Goal: Task Accomplishment & Management: Complete application form

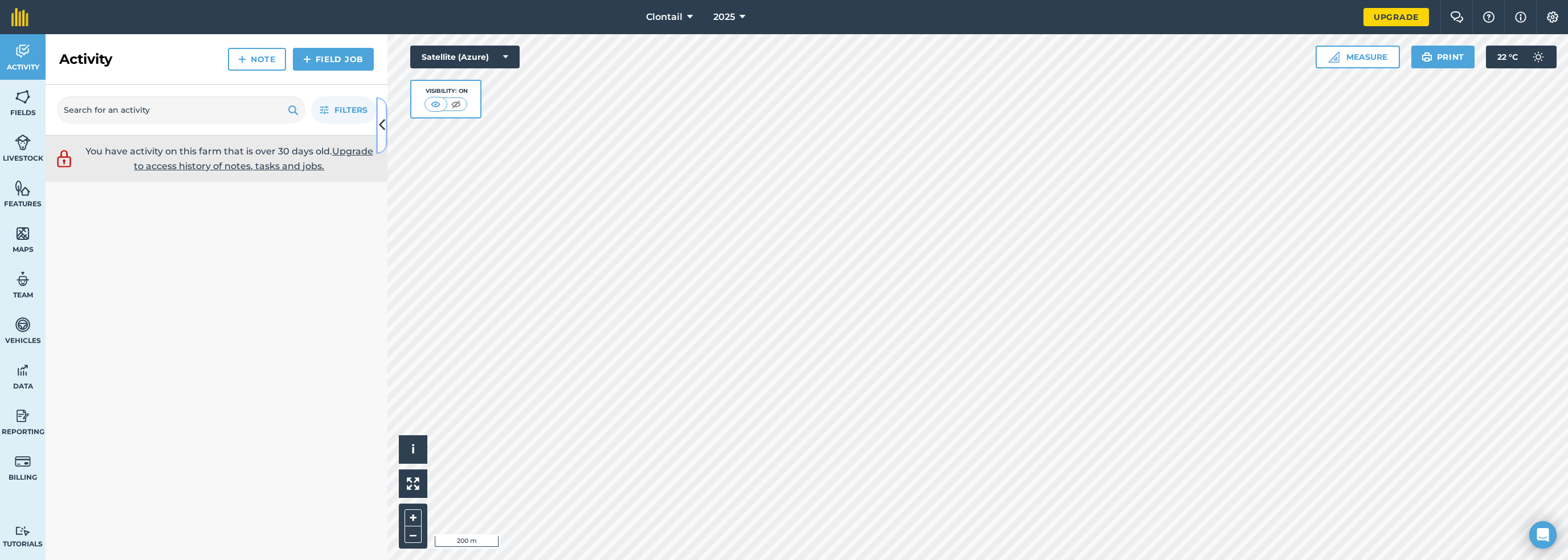
click at [384, 122] on icon at bounding box center [382, 125] width 6 height 20
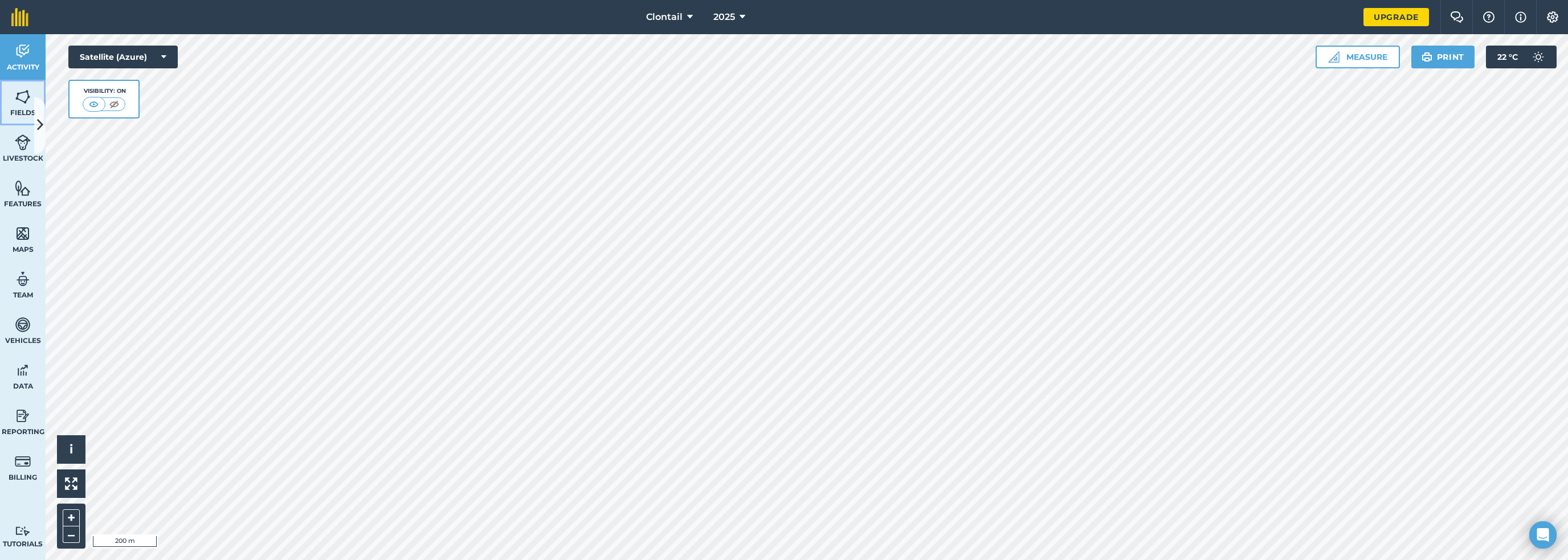
click at [23, 88] on img at bounding box center [23, 97] width 16 height 17
click at [21, 48] on link "Activity" at bounding box center [23, 57] width 46 height 46
click at [39, 125] on icon at bounding box center [40, 125] width 6 height 20
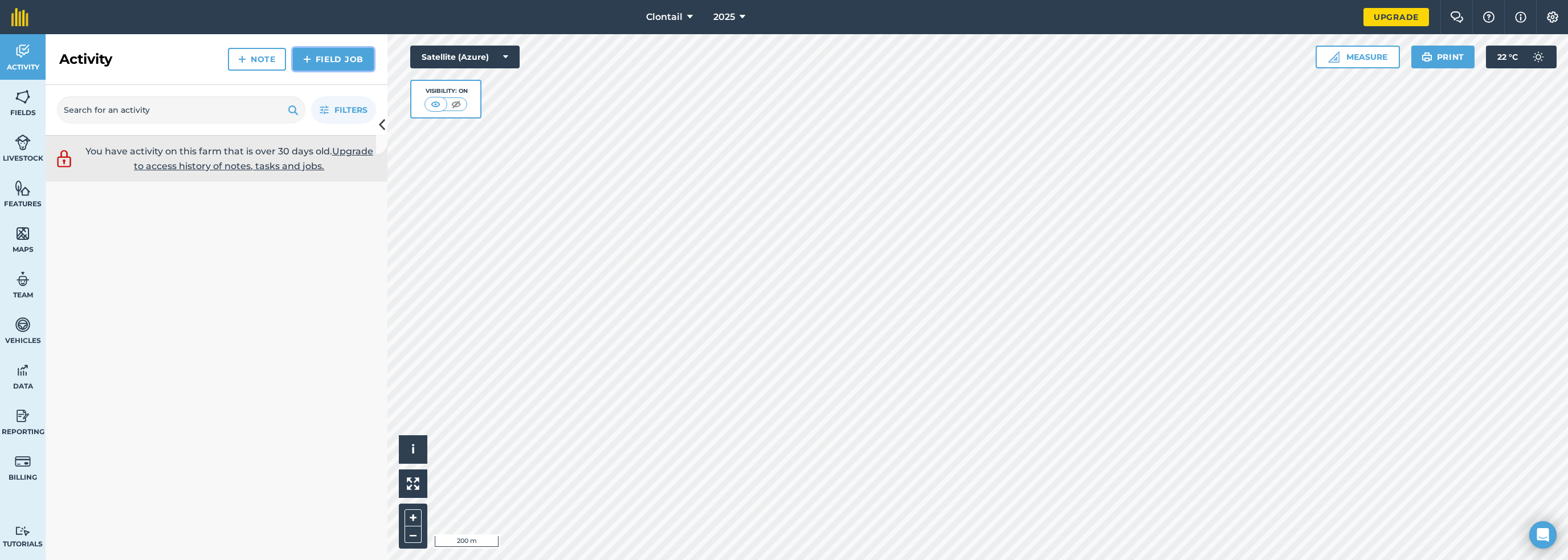
click at [311, 53] on img at bounding box center [307, 59] width 8 height 13
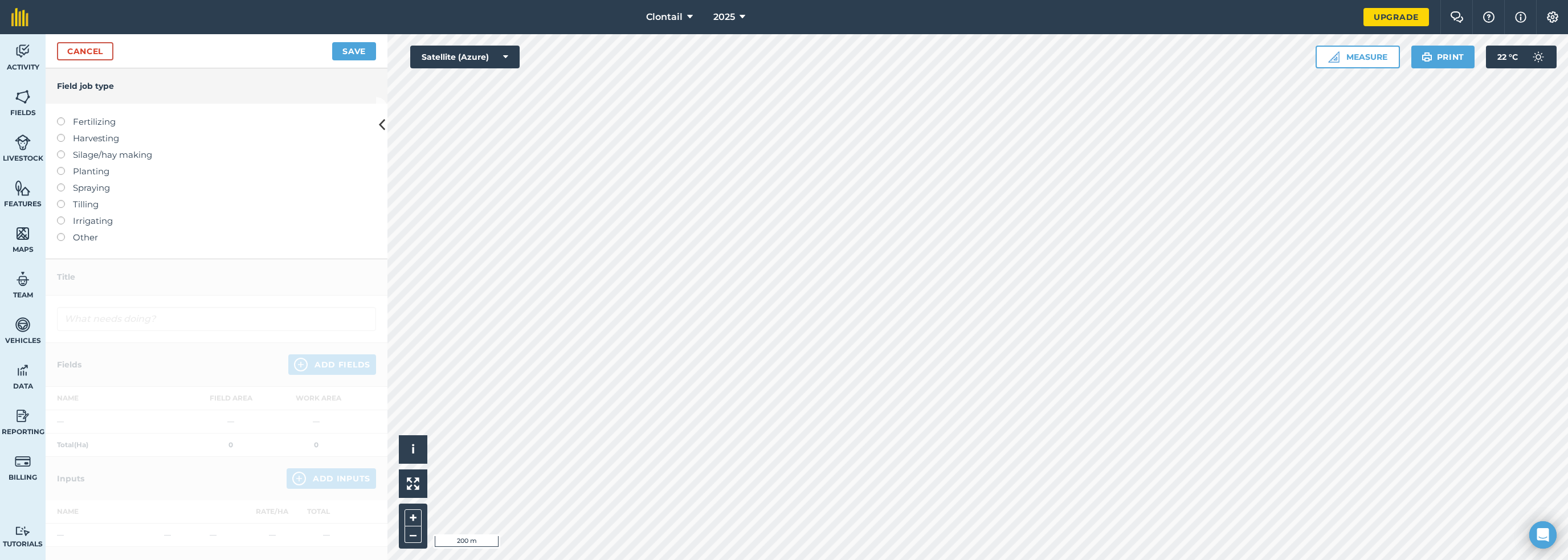
click at [75, 231] on label "Other" at bounding box center [217, 237] width 319 height 13
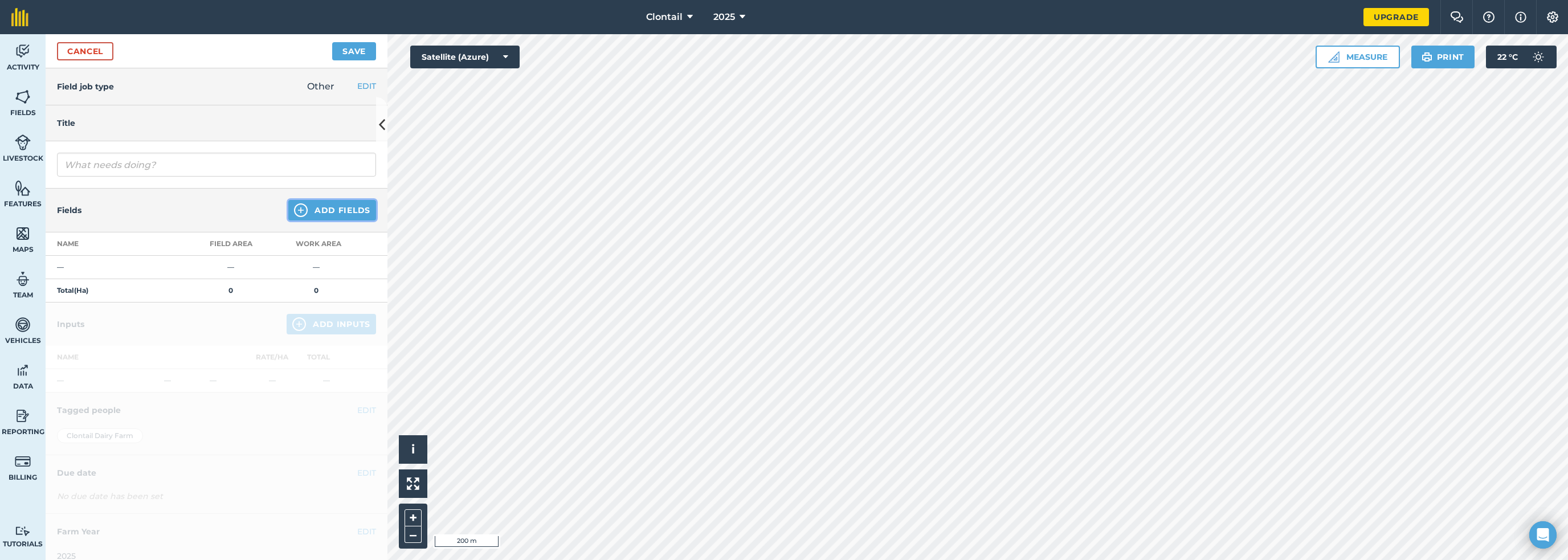
click at [333, 200] on button "Add Fields" at bounding box center [332, 211] width 87 height 21
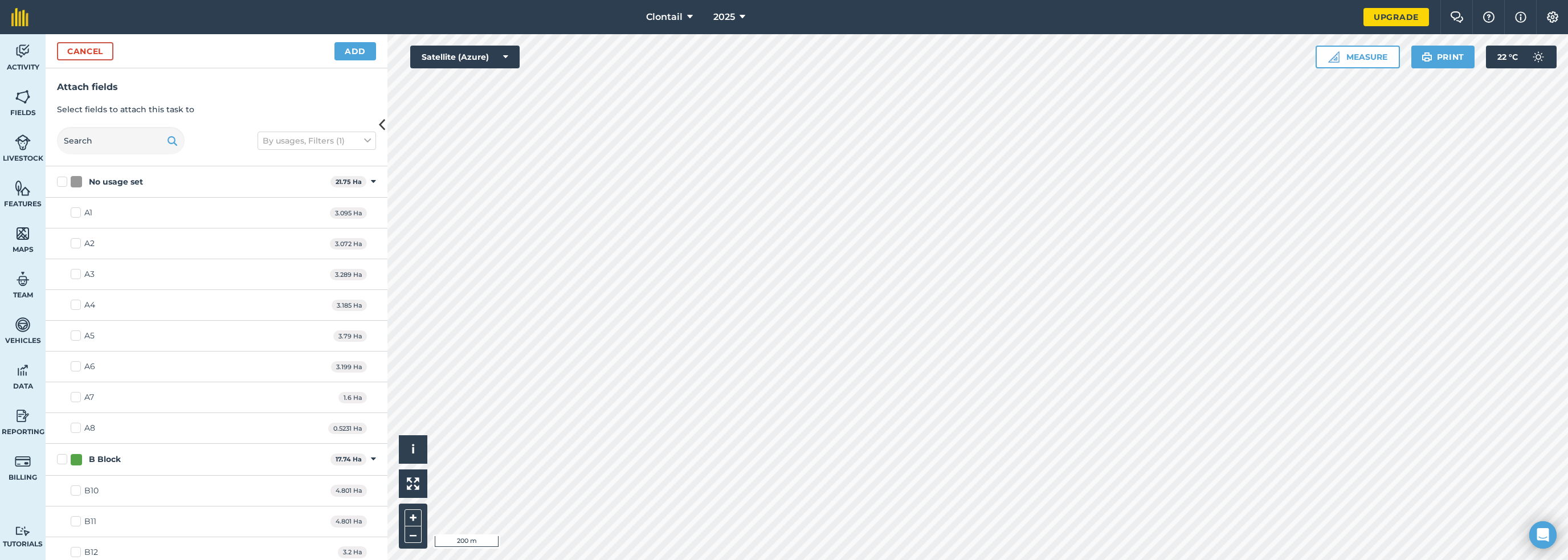
click at [70, 330] on label "A5" at bounding box center [82, 336] width 24 height 12
click at [70, 330] on input "A5" at bounding box center [74, 334] width 7 height 7
checkbox input "true"
click at [56, 352] on div "A6 3.199 Ha" at bounding box center [217, 367] width 342 height 31
click at [70, 360] on label "A6" at bounding box center [83, 367] width 24 height 12
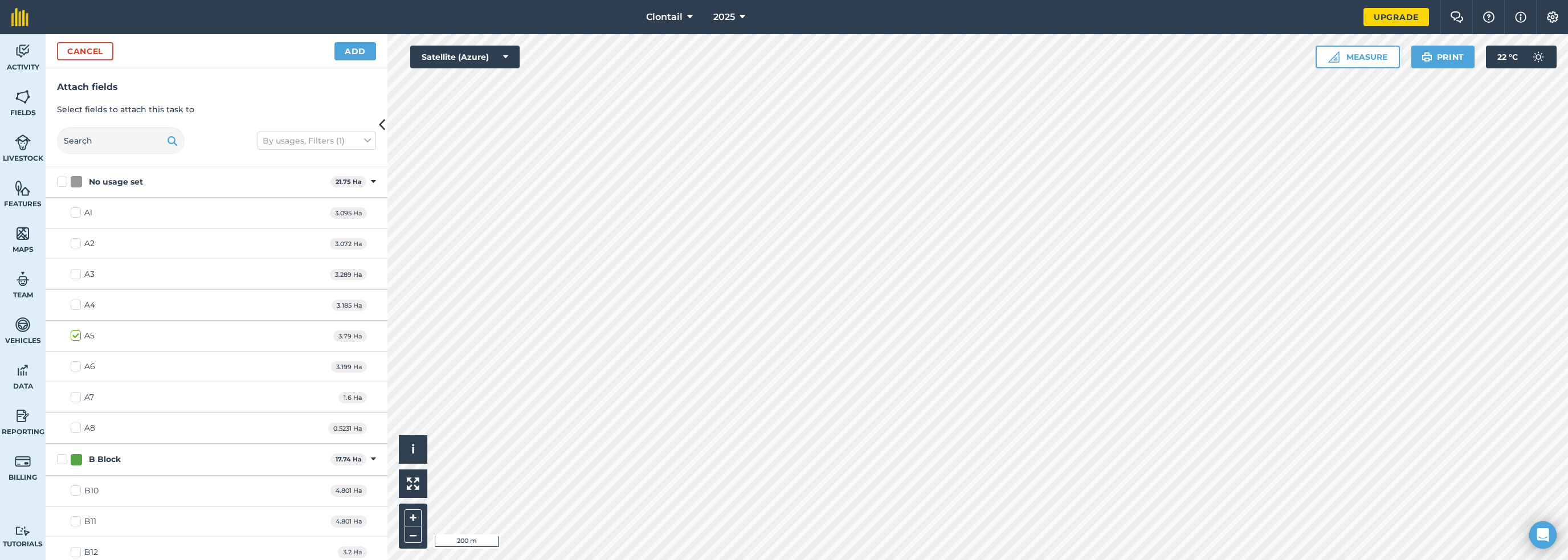
click at [70, 360] on input "A6" at bounding box center [74, 364] width 7 height 7
checkbox input "true"
click at [70, 477] on label "C16" at bounding box center [84, 483] width 28 height 12
click at [70, 477] on input "C16" at bounding box center [74, 481] width 7 height 7
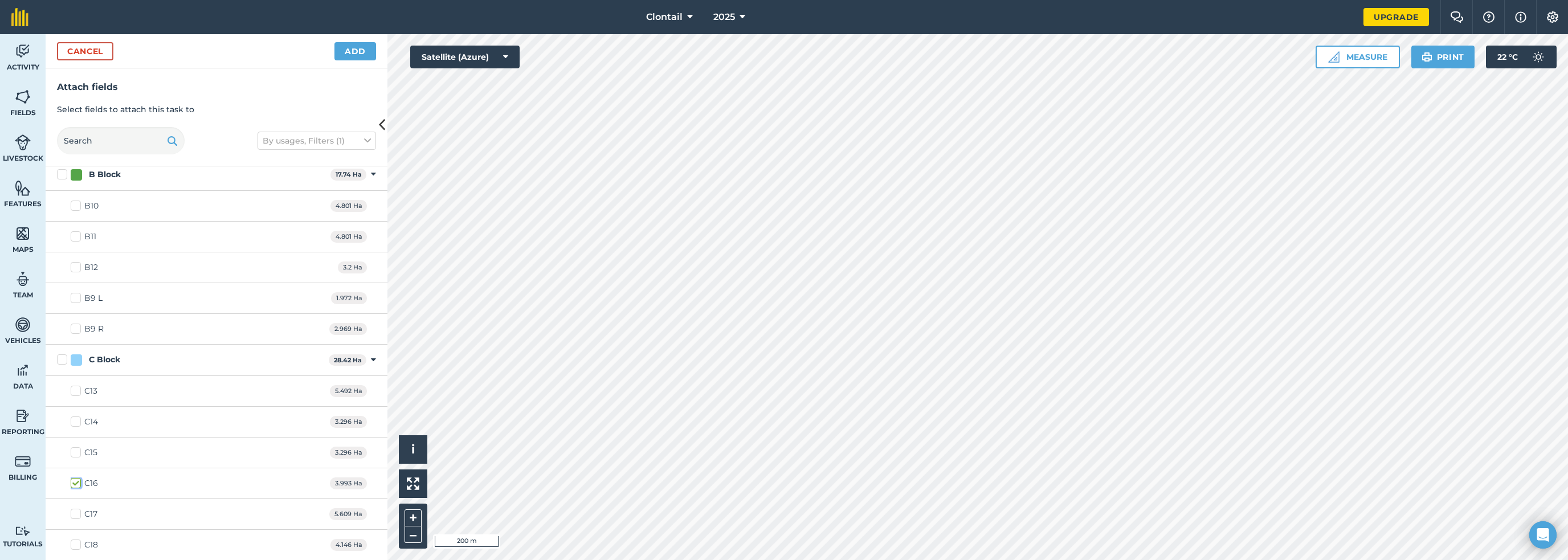
checkbox input "true"
click at [70, 509] on label "C17" at bounding box center [84, 515] width 27 height 12
click at [70, 509] on input "C17" at bounding box center [74, 512] width 7 height 7
checkbox input "true"
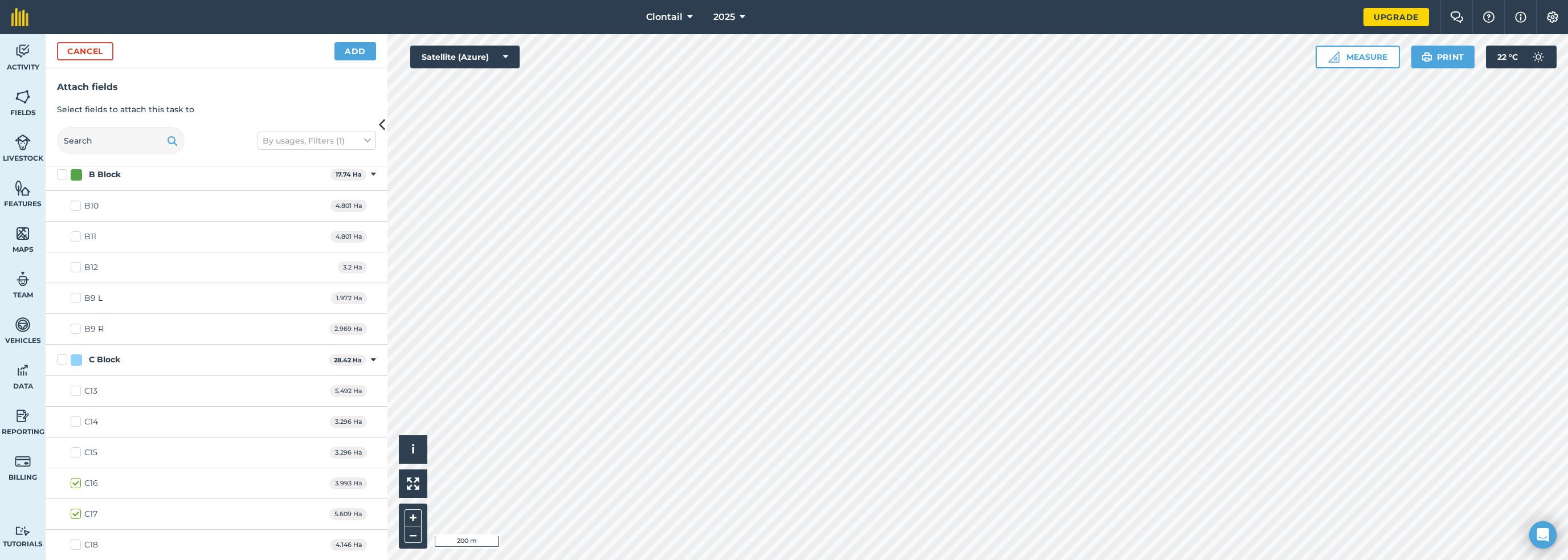
checkbox input "true"
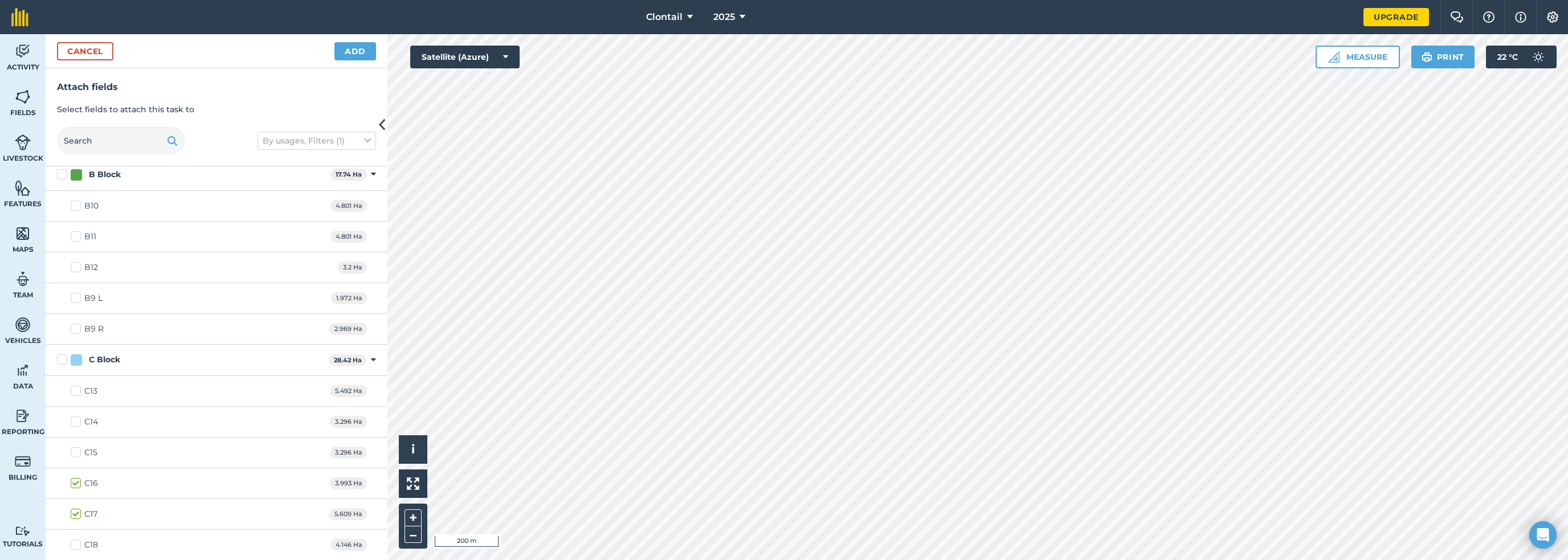
checkbox input "true"
checkbox input "false"
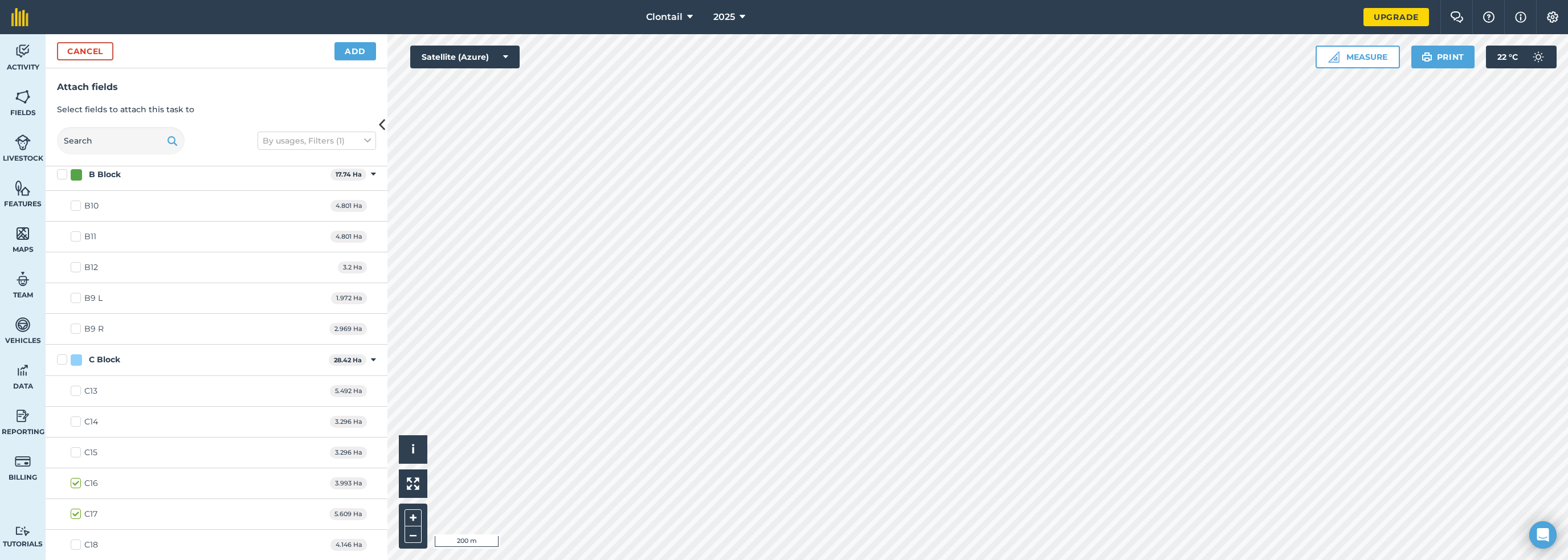
checkbox input "false"
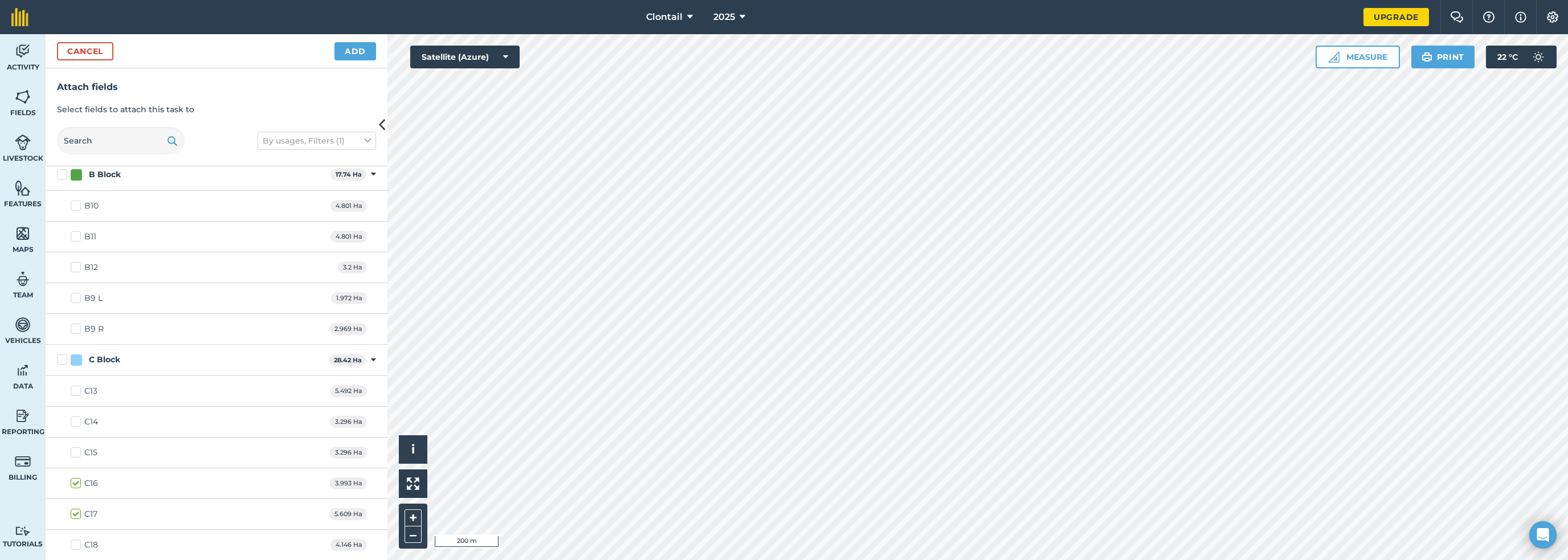
checkbox input "true"
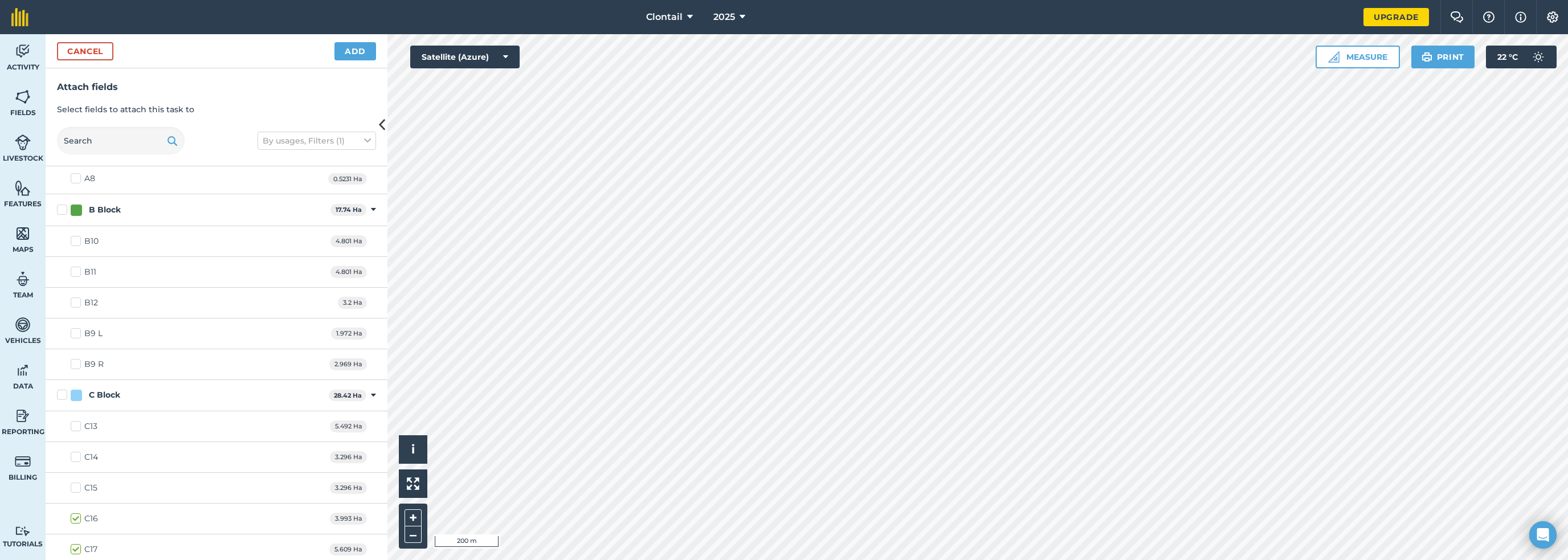
scroll to position [319, 0]
click at [343, 42] on button "Add" at bounding box center [355, 51] width 42 height 18
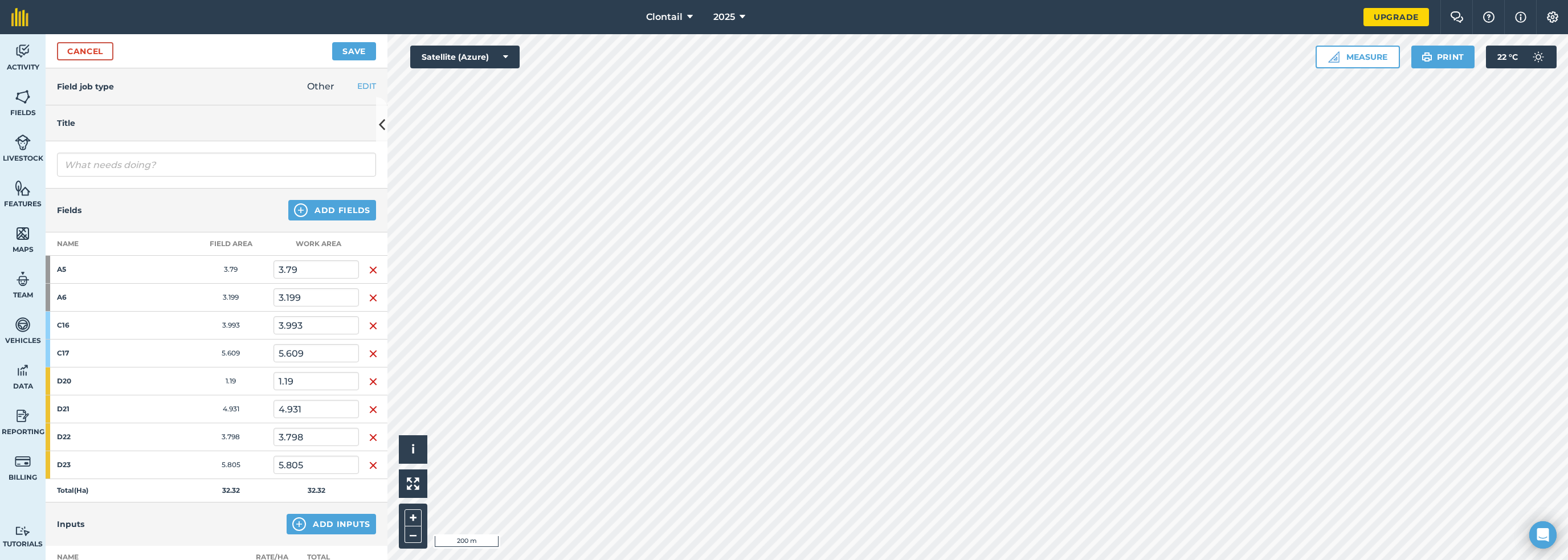
click at [369, 263] on img "button" at bounding box center [373, 270] width 9 height 13
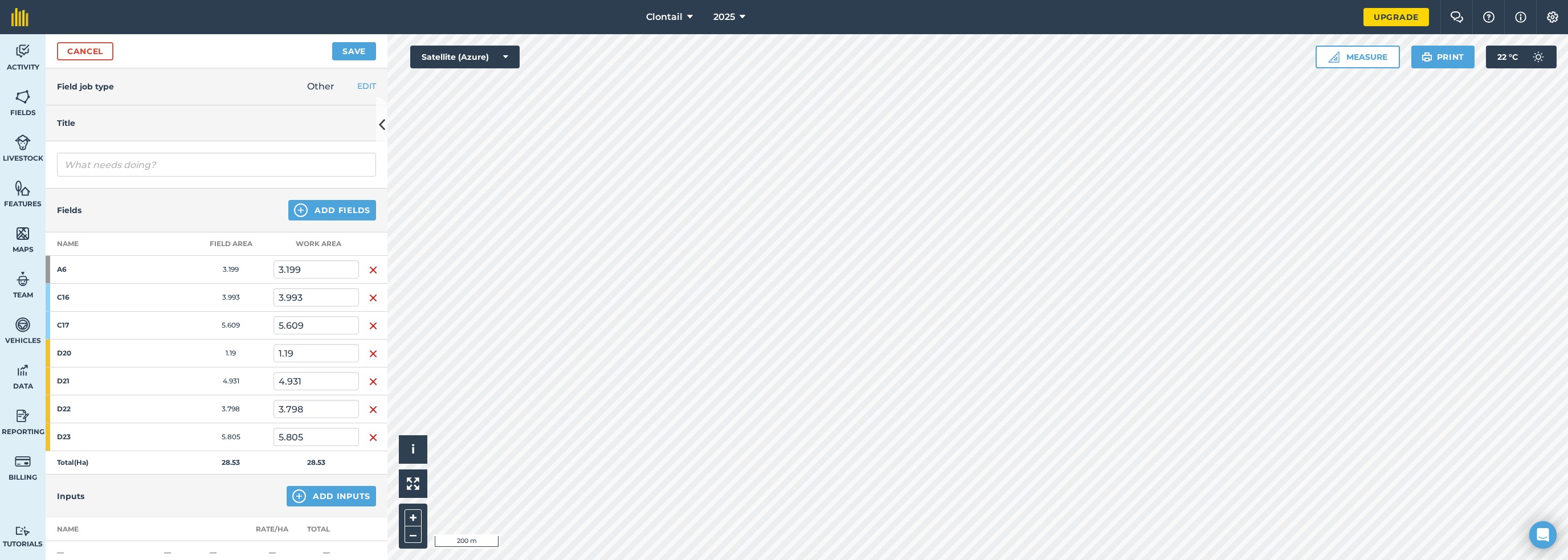
click at [369, 263] on img "button" at bounding box center [373, 270] width 9 height 13
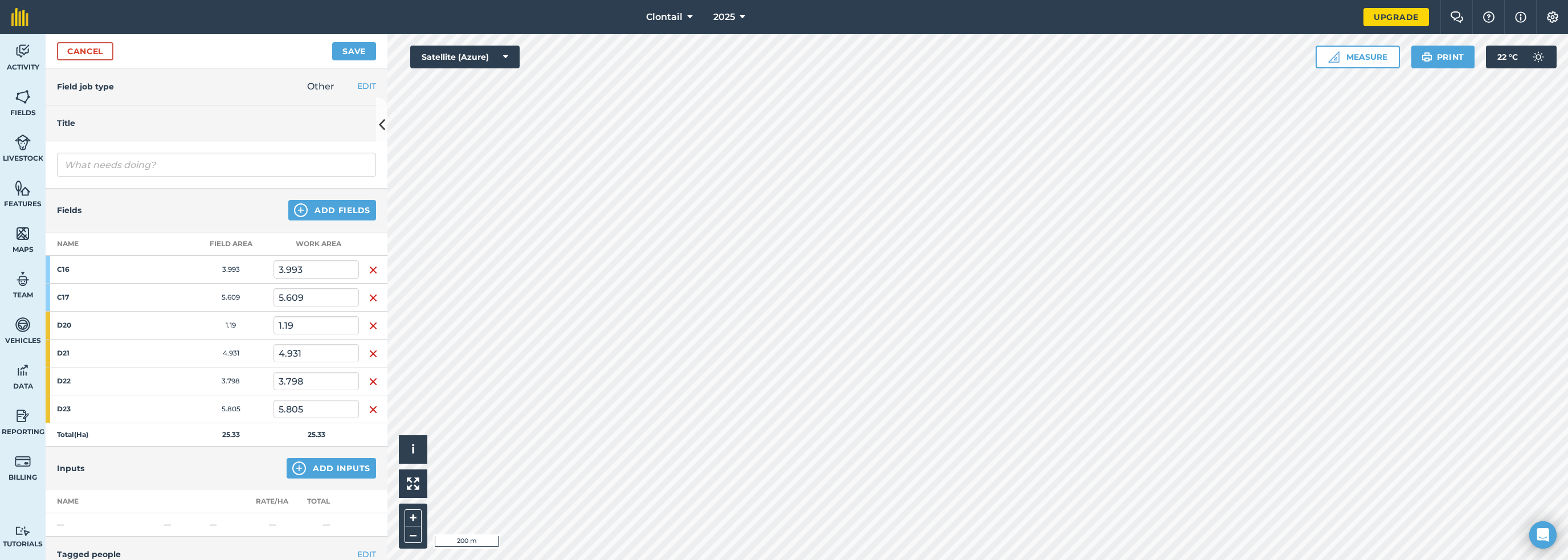
click at [369, 263] on img "button" at bounding box center [373, 270] width 9 height 13
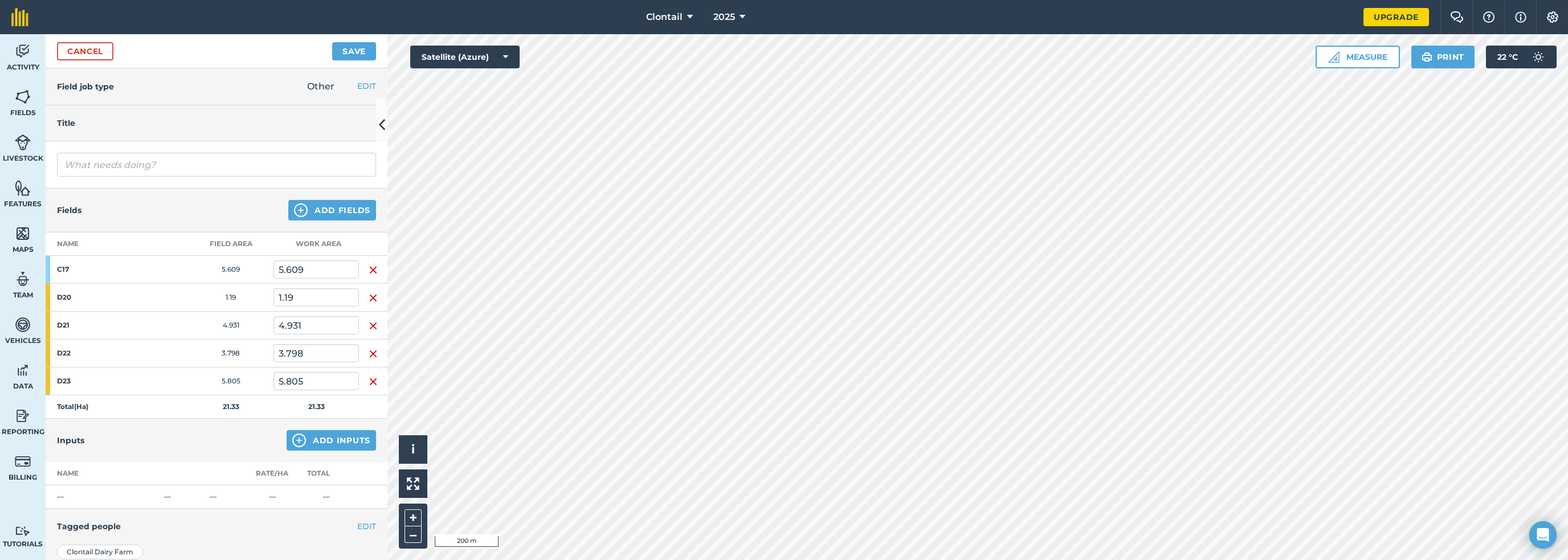
click at [369, 263] on img "button" at bounding box center [373, 270] width 9 height 13
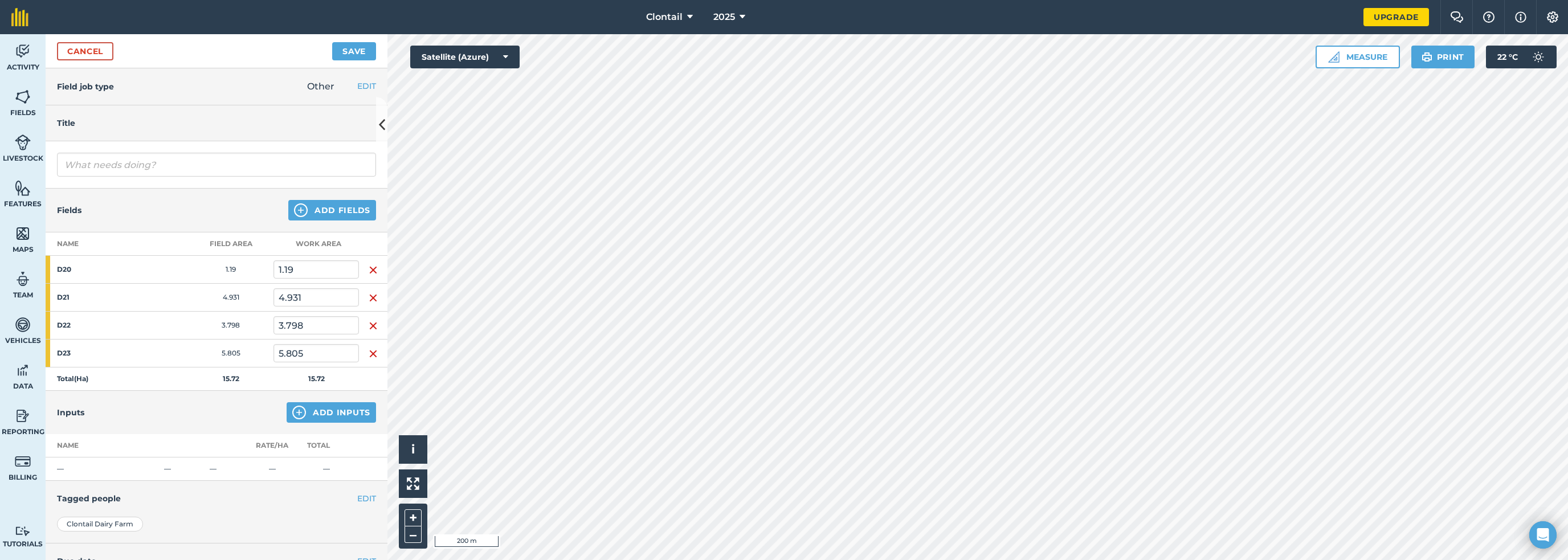
click at [369, 263] on img "button" at bounding box center [373, 270] width 9 height 13
click at [369, 291] on img "button" at bounding box center [373, 298] width 9 height 13
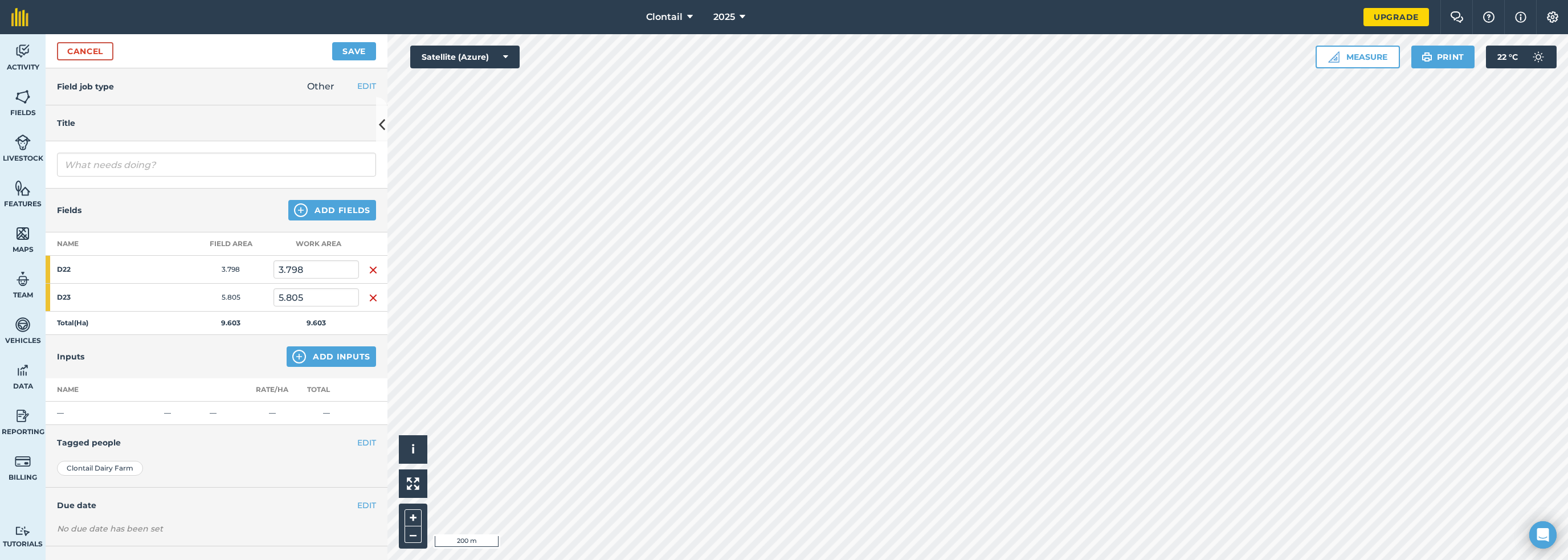
click at [369, 263] on img "button" at bounding box center [373, 270] width 9 height 13
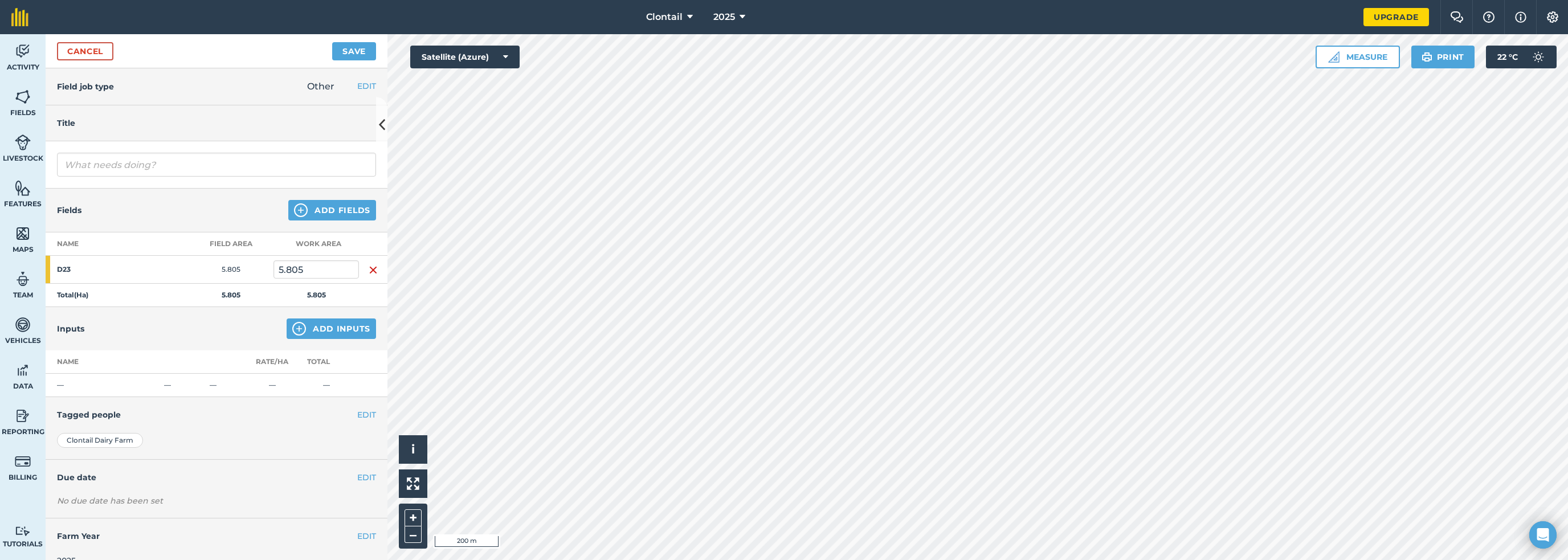
click at [369, 263] on img "button" at bounding box center [373, 270] width 9 height 13
click at [336, 200] on button "Add Fields" at bounding box center [332, 211] width 87 height 21
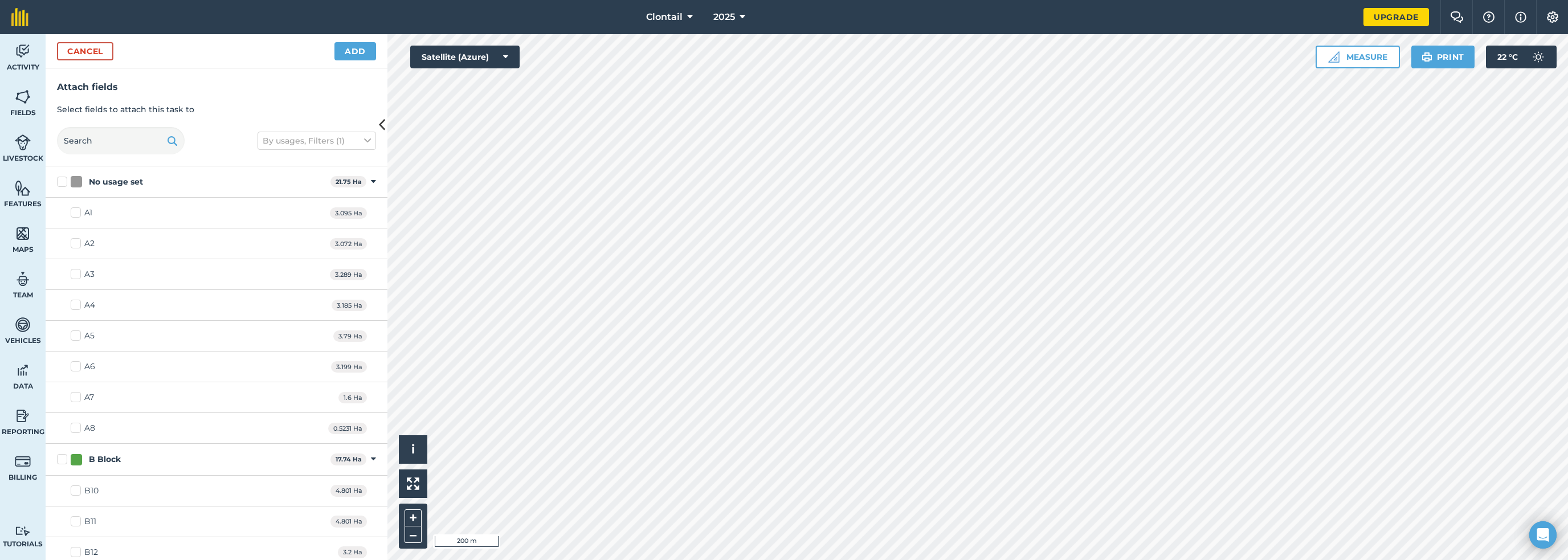
click at [70, 299] on label "A4" at bounding box center [83, 305] width 24 height 12
click at [70, 299] on input "A4" at bounding box center [74, 303] width 7 height 7
checkbox input "true"
click at [70, 547] on label "B12" at bounding box center [84, 553] width 28 height 12
click at [70, 547] on input "B12" at bounding box center [74, 550] width 7 height 7
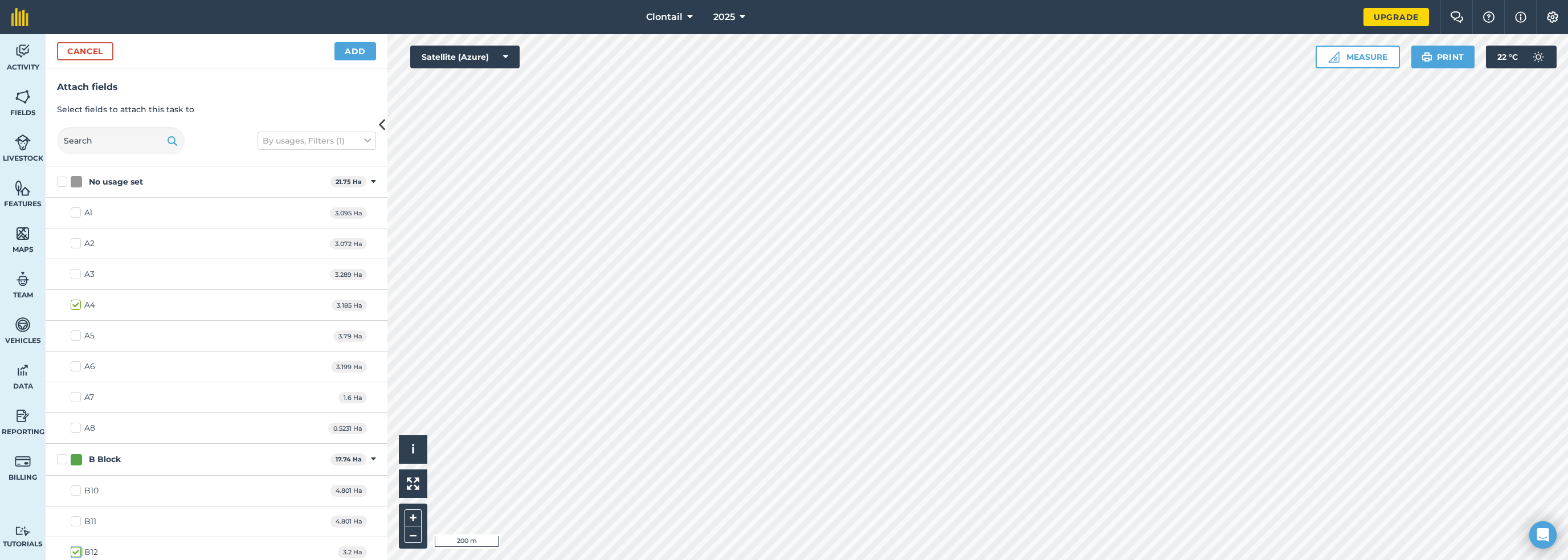
checkbox input "true"
click at [70, 237] on label "A2" at bounding box center [82, 244] width 24 height 12
click at [70, 237] on input "A2" at bounding box center [74, 241] width 7 height 7
checkbox input "true"
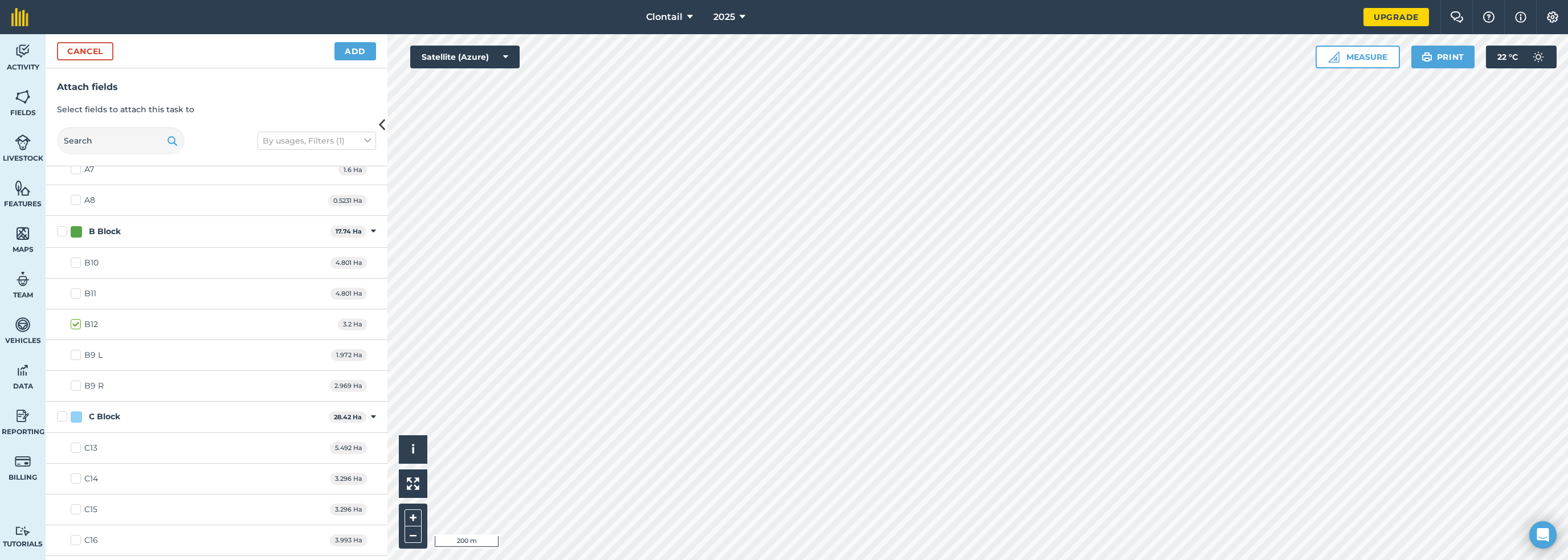
click at [70, 442] on label "C13" at bounding box center [84, 449] width 27 height 12
click at [70, 442] on input "C13" at bounding box center [74, 446] width 7 height 7
checkbox input "true"
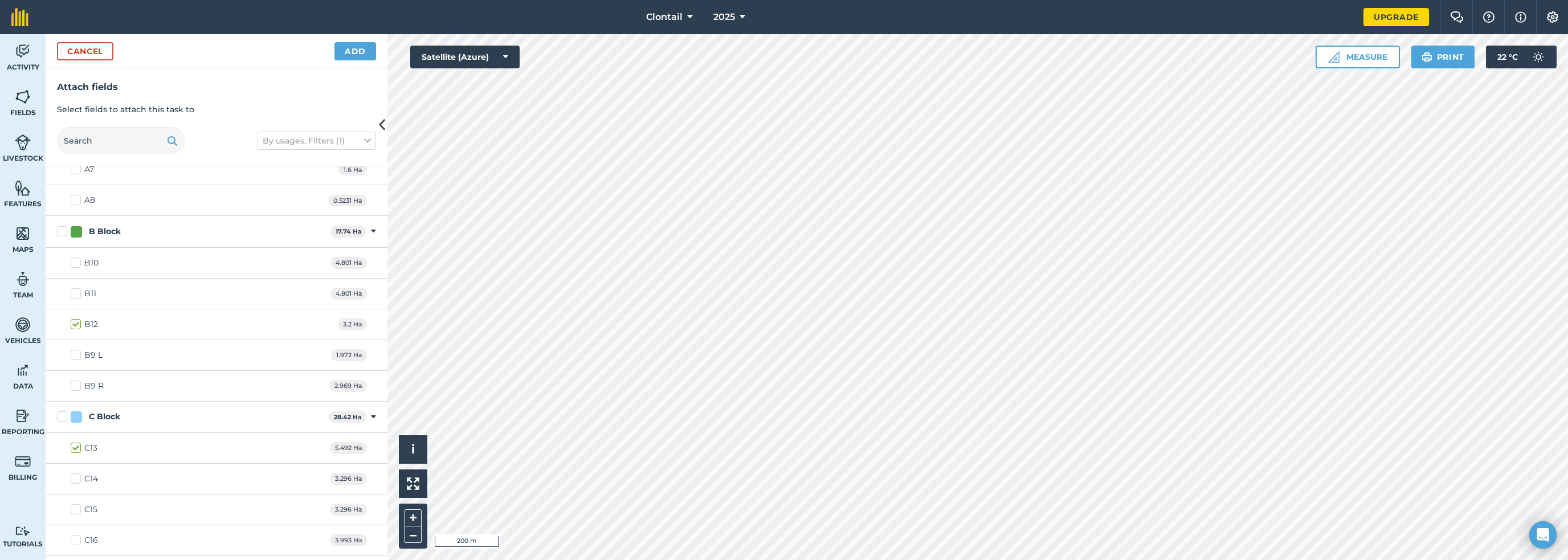
checkbox input "true"
click at [351, 42] on button "Add" at bounding box center [355, 51] width 42 height 18
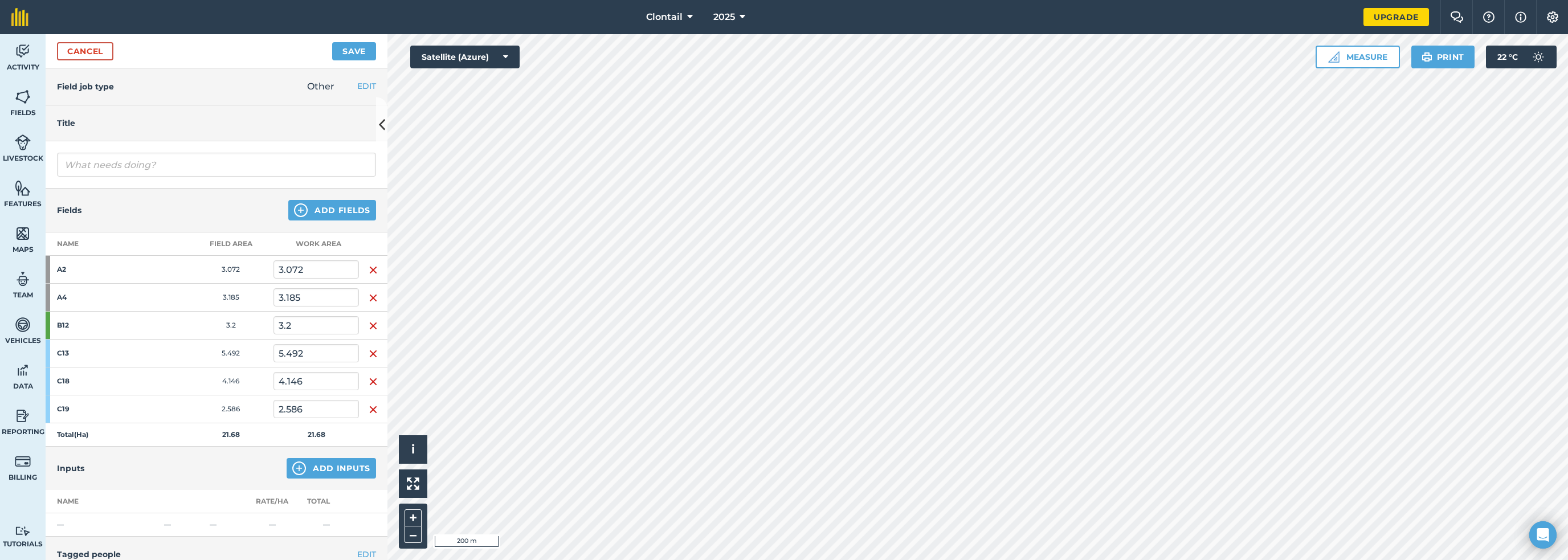
click at [369, 263] on img "button" at bounding box center [373, 270] width 9 height 13
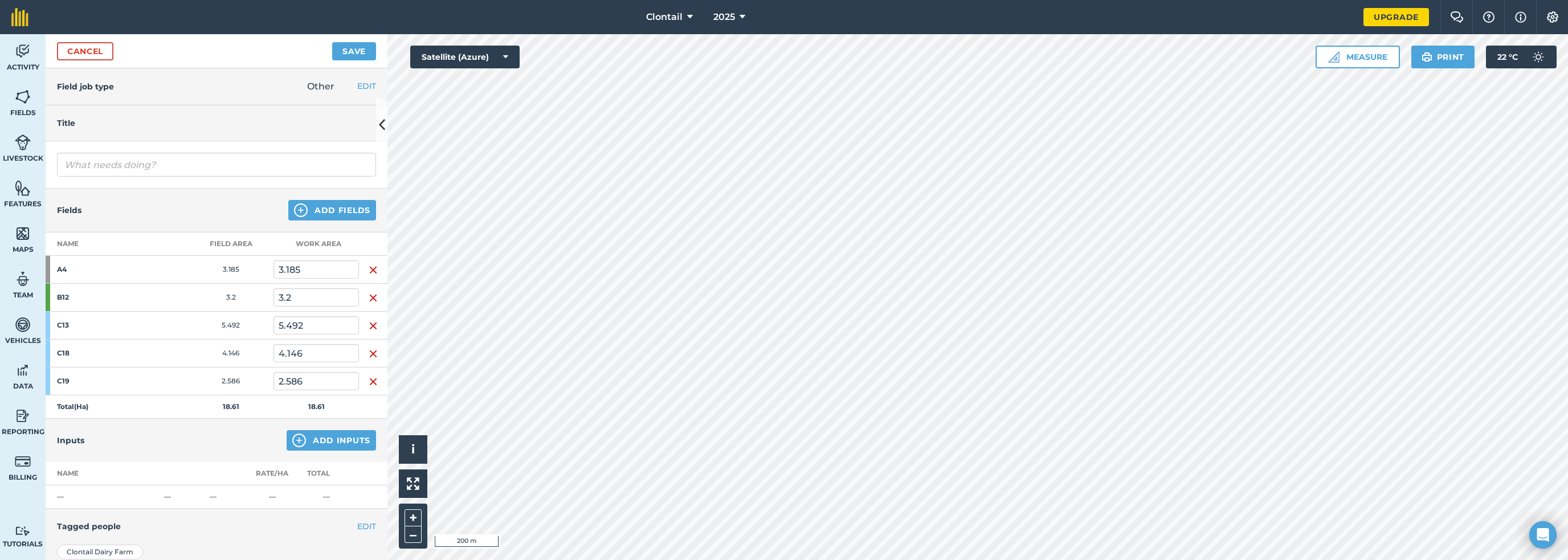
click at [359, 256] on td at bounding box center [373, 270] width 29 height 28
click at [369, 263] on img "button" at bounding box center [373, 270] width 9 height 13
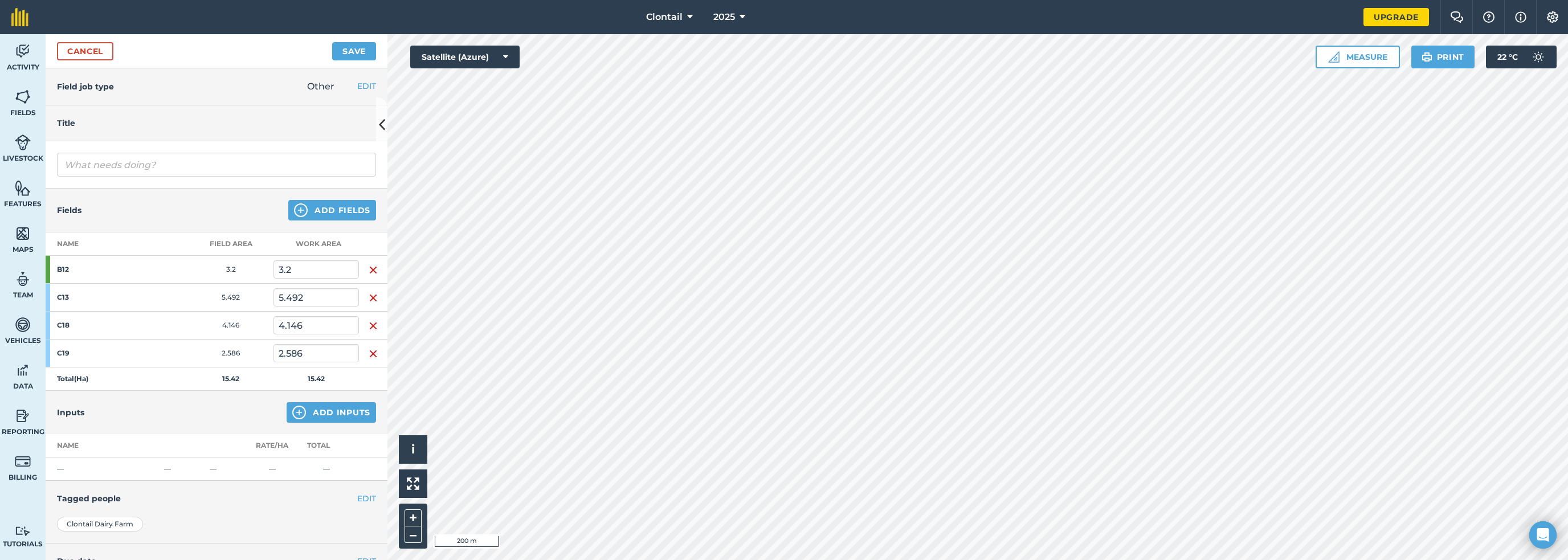
click at [369, 263] on img "button" at bounding box center [373, 270] width 9 height 13
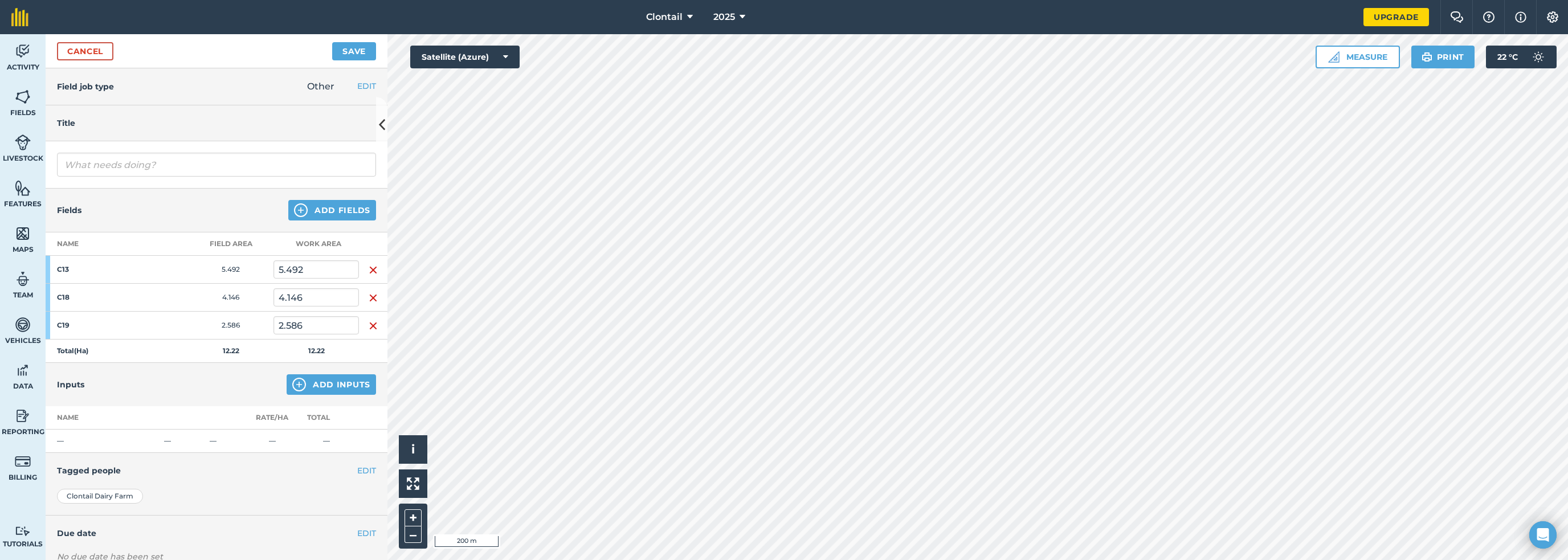
click at [369, 263] on img "button" at bounding box center [373, 270] width 9 height 13
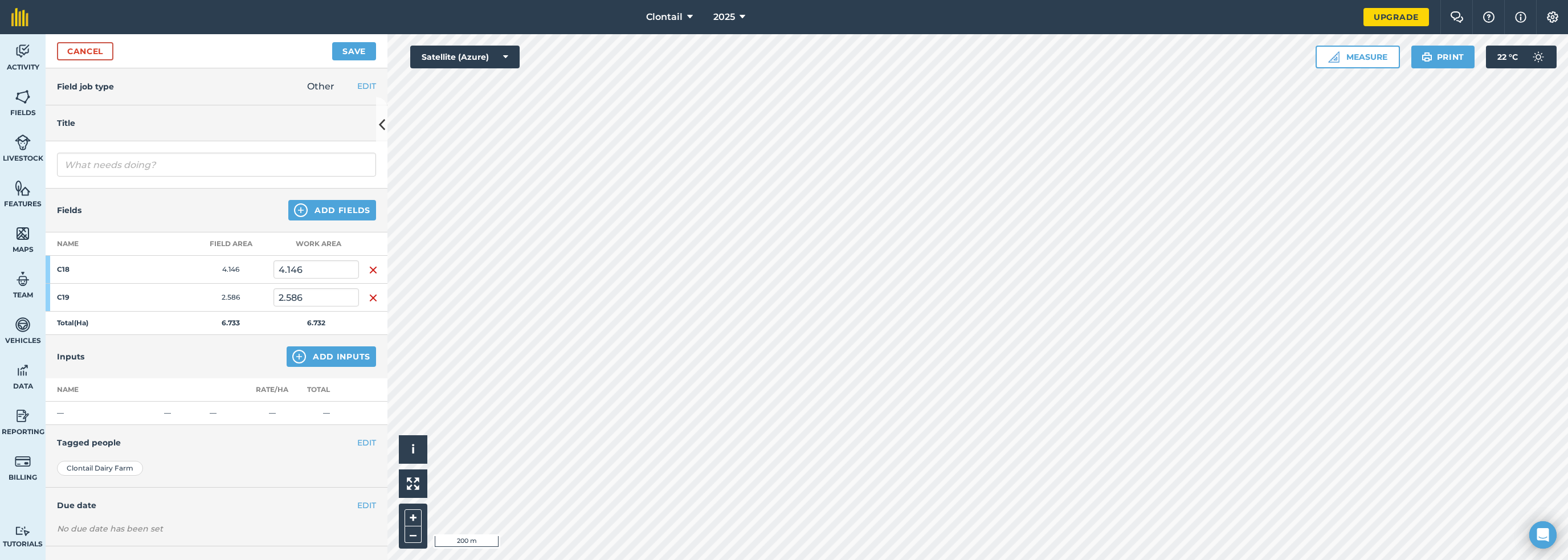
click at [369, 263] on img "button" at bounding box center [373, 270] width 9 height 13
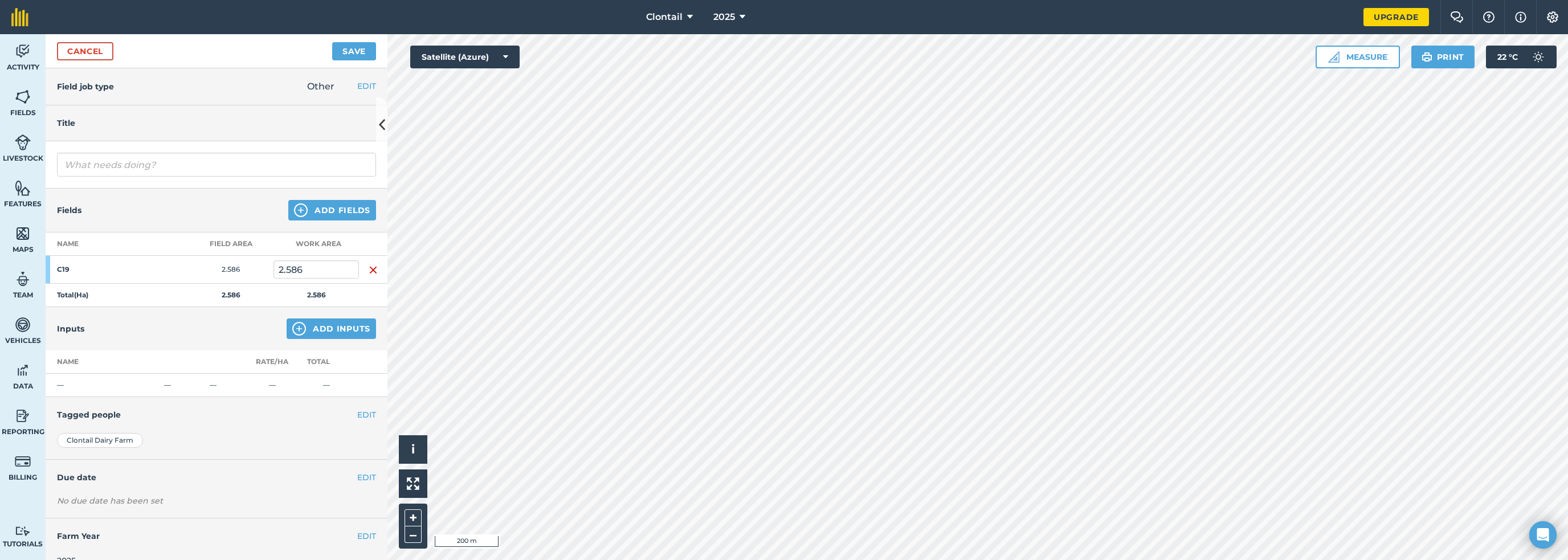
click at [369, 263] on img "button" at bounding box center [373, 270] width 9 height 13
click at [355, 200] on button "Add Fields" at bounding box center [332, 211] width 87 height 21
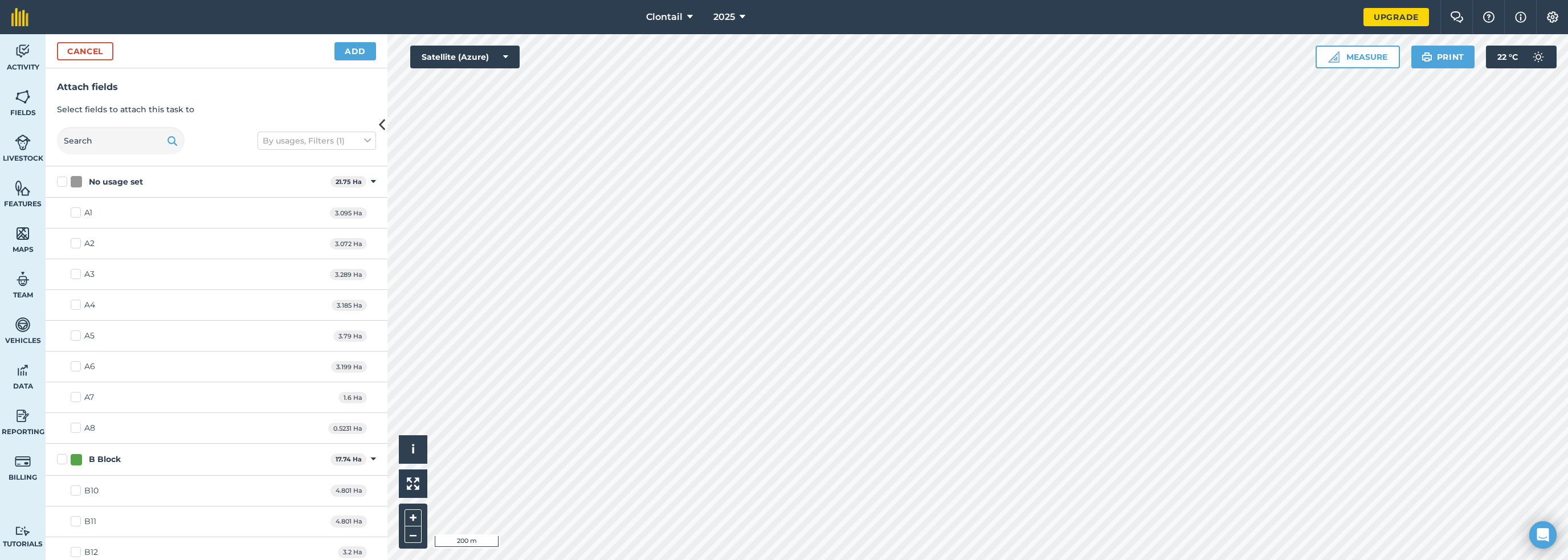
click at [57, 176] on label "No usage set" at bounding box center [191, 182] width 269 height 12
click at [57, 176] on input "No usage set" at bounding box center [61, 180] width 7 height 7
checkbox input "true"
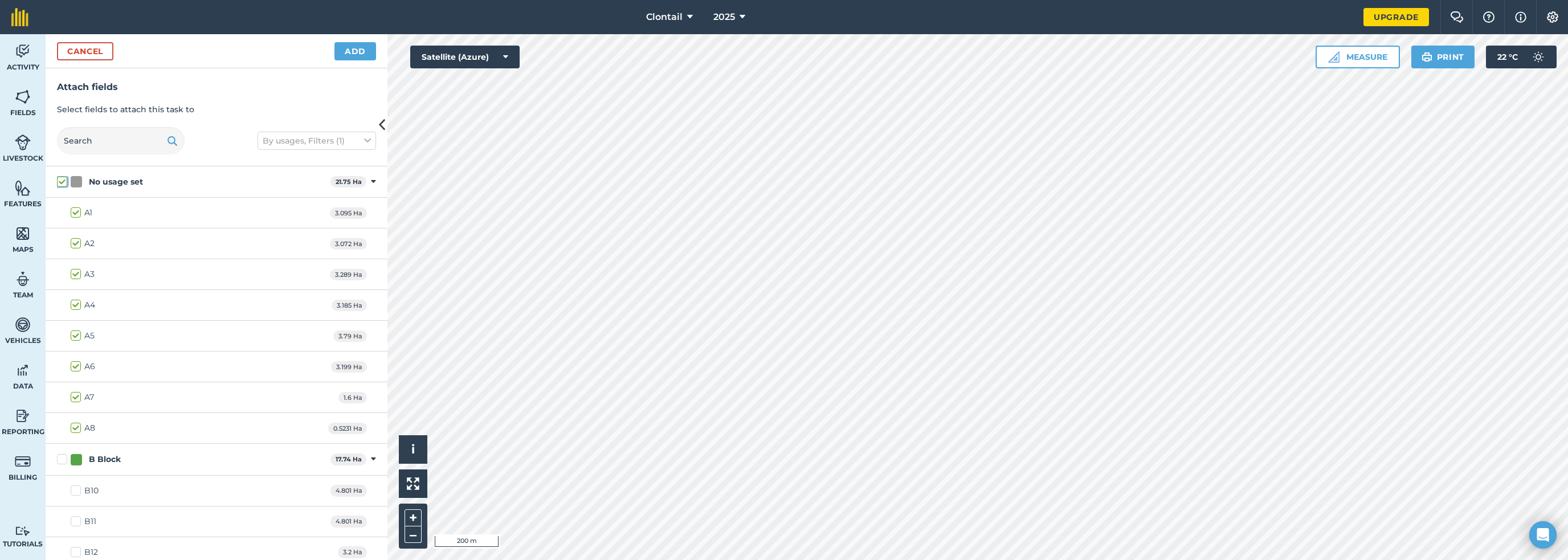
checkbox input "true"
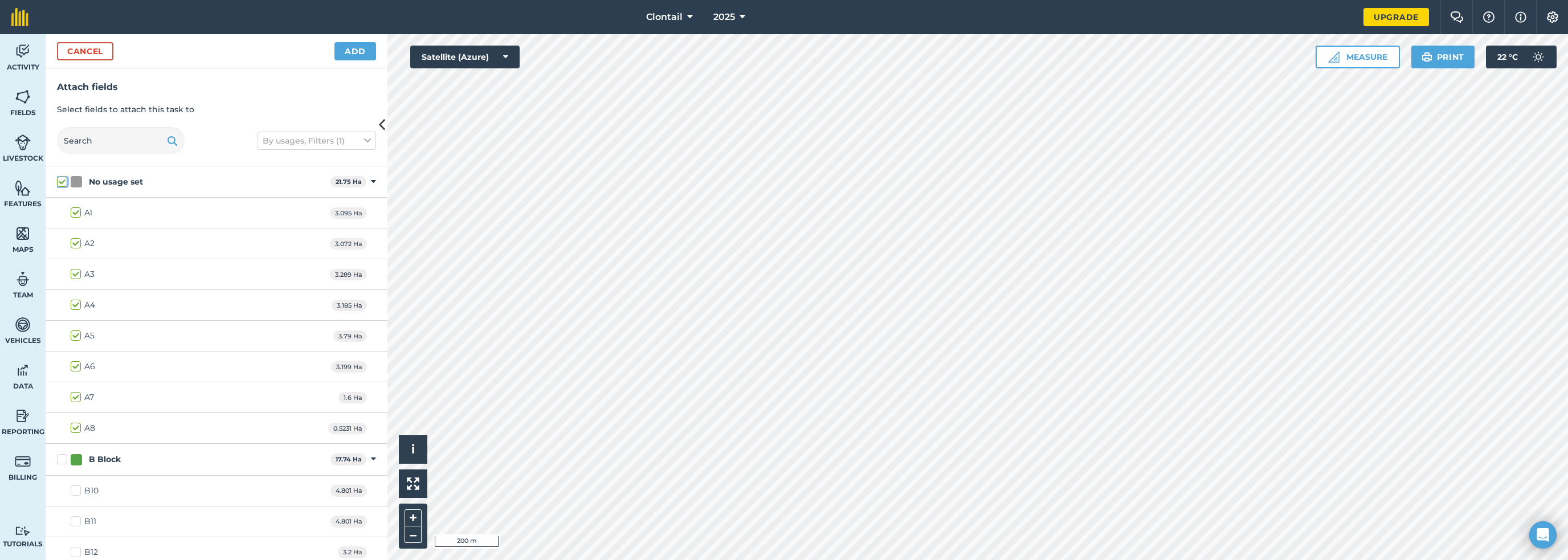
checkbox input "true"
click at [57, 454] on label "B Block" at bounding box center [191, 460] width 269 height 12
click at [57, 454] on input "B Block" at bounding box center [61, 457] width 7 height 7
checkbox input "true"
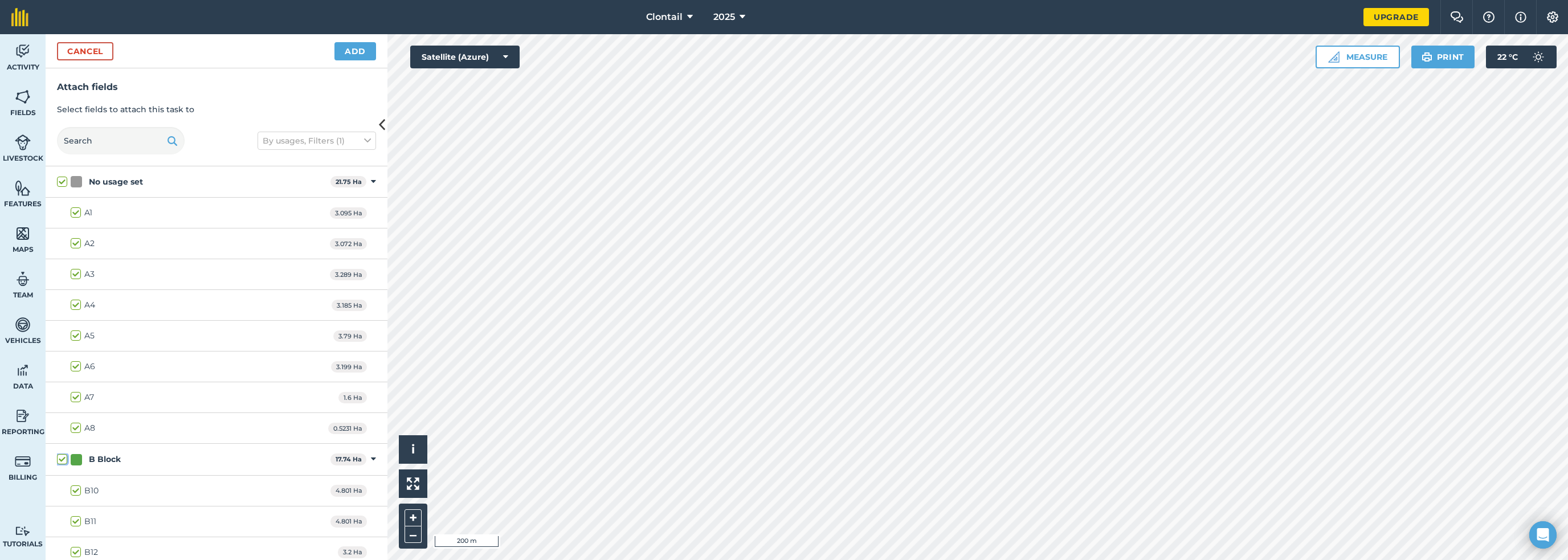
checkbox input "true"
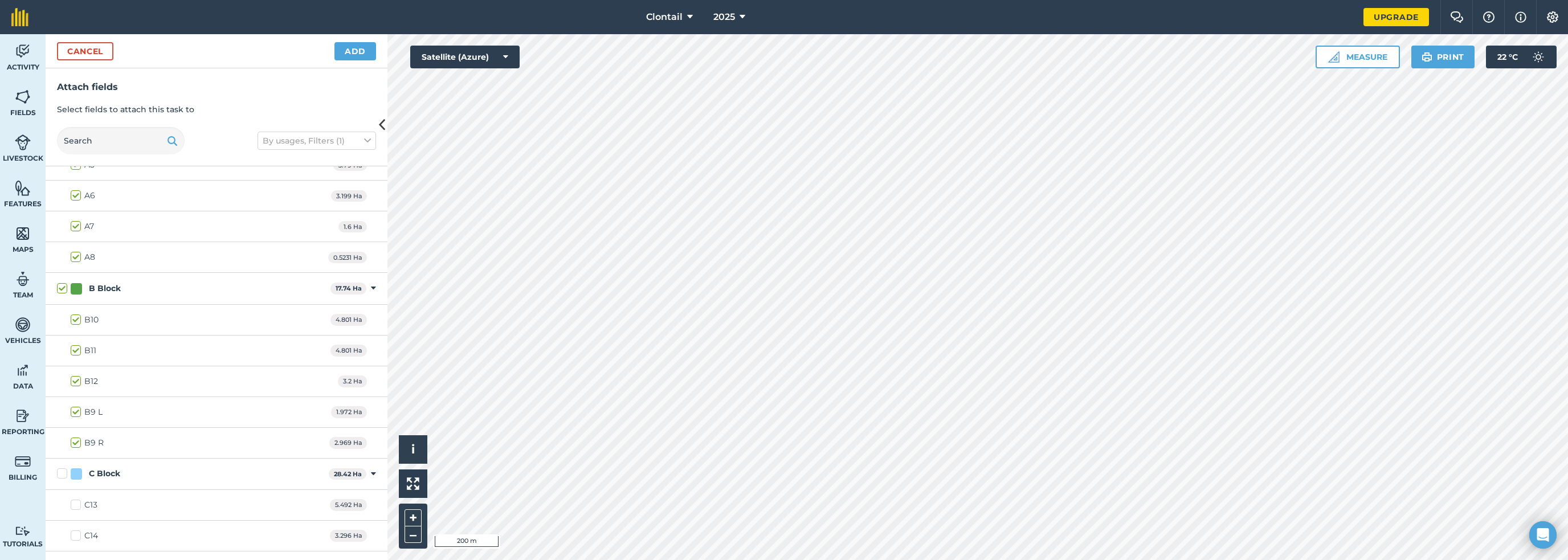
click at [57, 468] on label "C Block" at bounding box center [190, 474] width 267 height 12
click at [57, 468] on input "C Block" at bounding box center [61, 472] width 7 height 7
checkbox input "true"
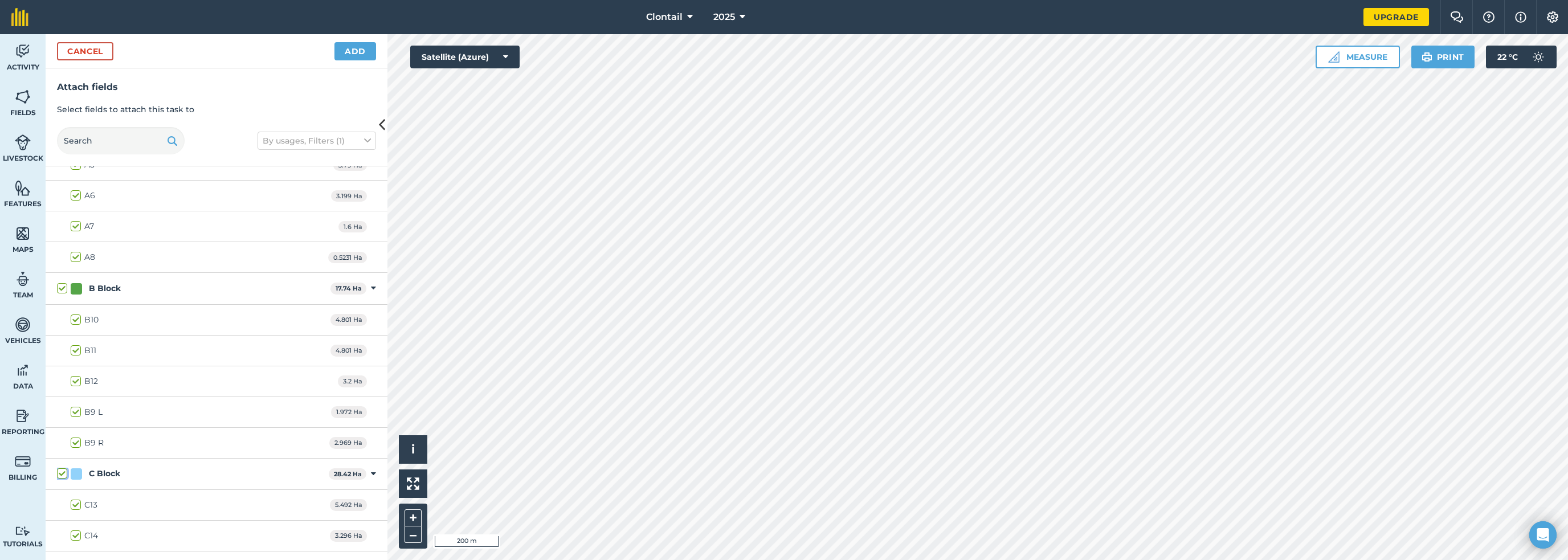
checkbox input "true"
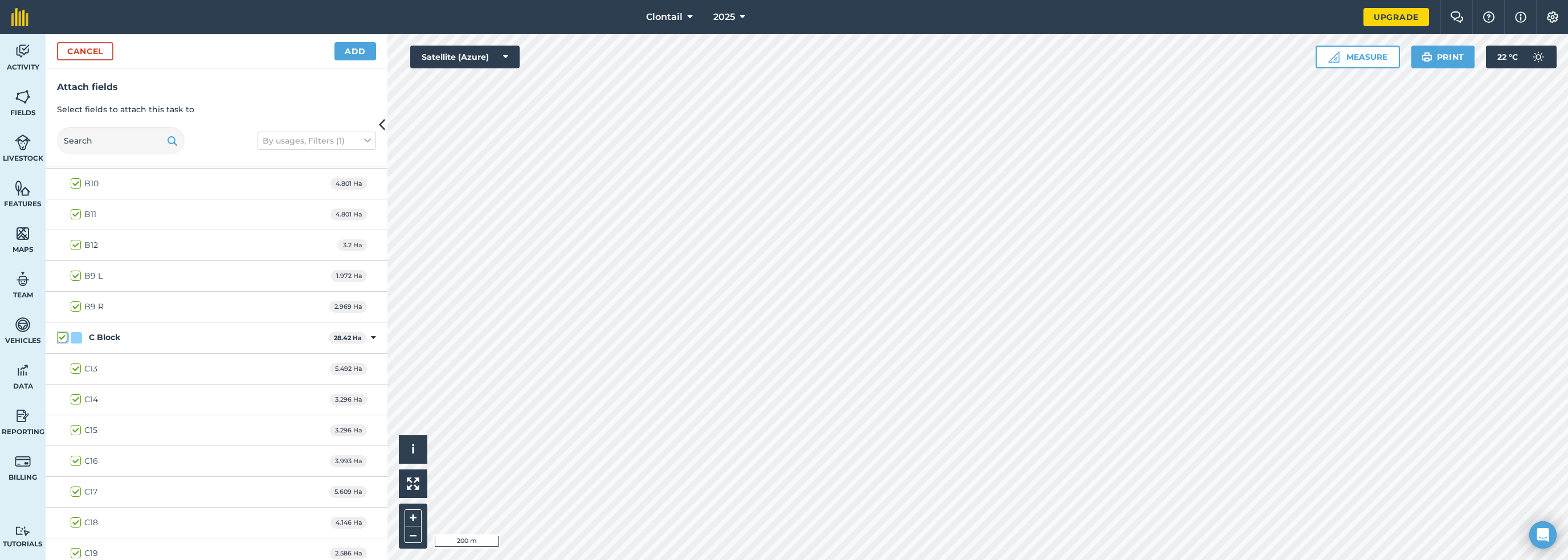
scroll to position [319, 0]
click at [57, 560] on input "D Block" at bounding box center [61, 570] width 7 height 7
checkbox input "true"
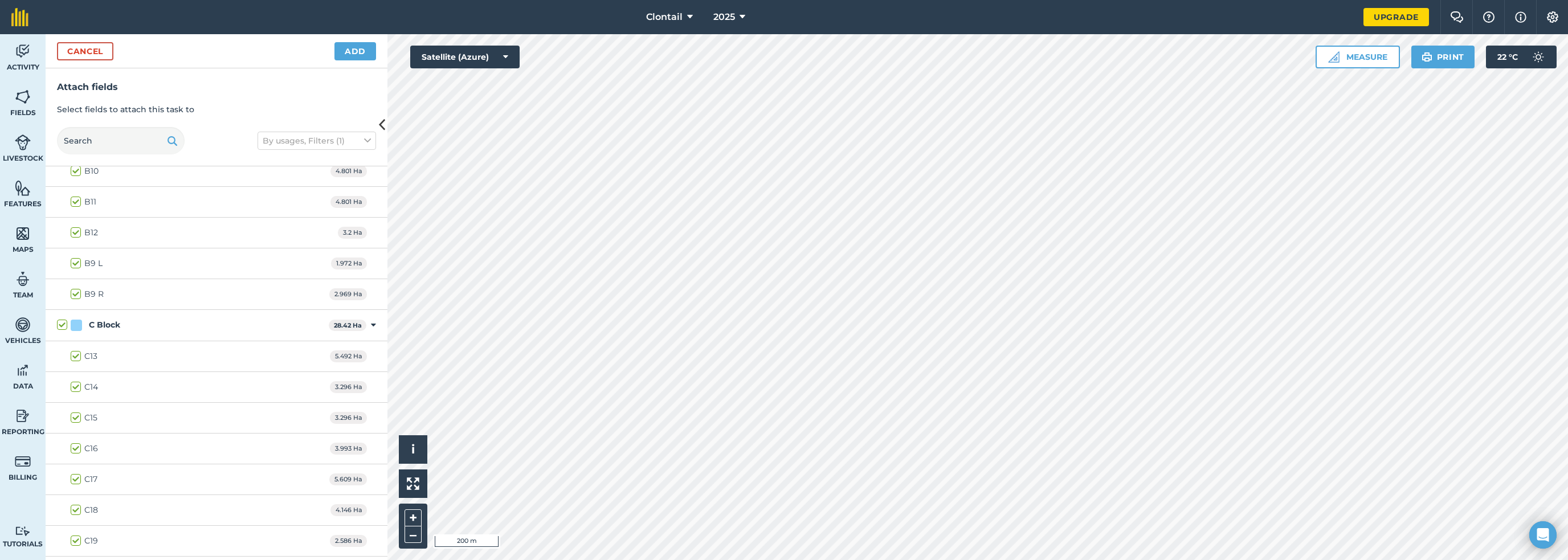
checkbox input "true"
click at [336, 42] on button "Add" at bounding box center [355, 51] width 42 height 18
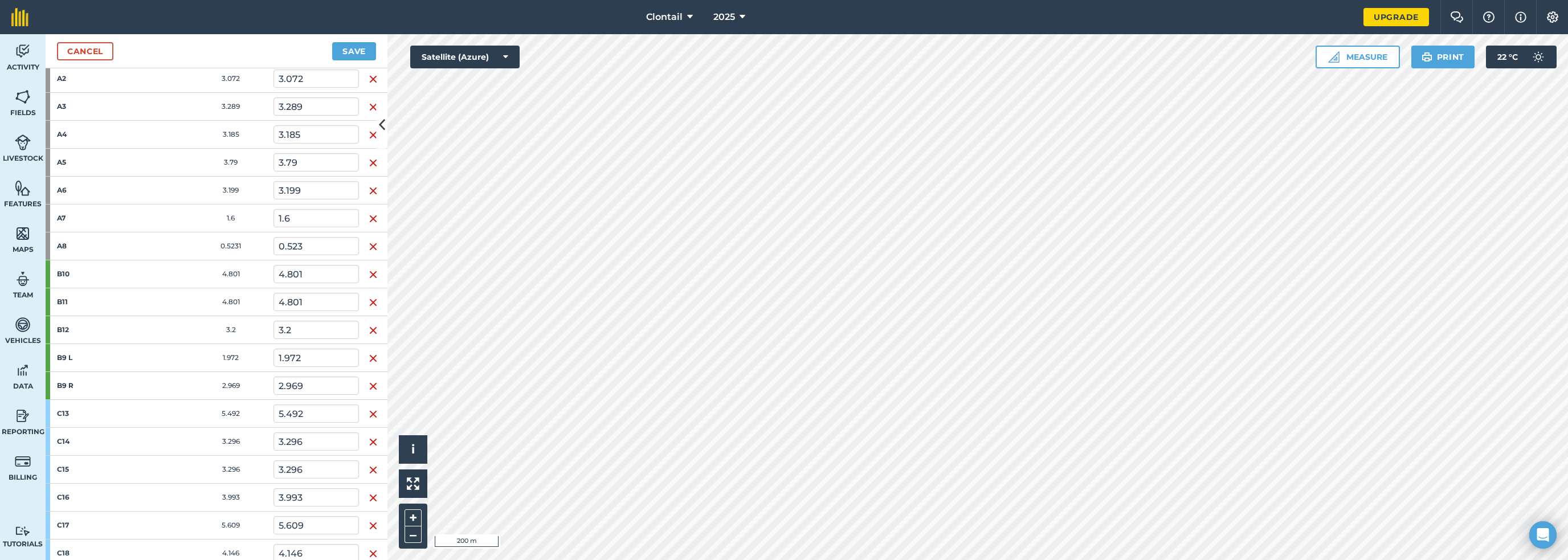
scroll to position [228, 0]
